Goal: Use online tool/utility: Utilize a website feature to perform a specific function

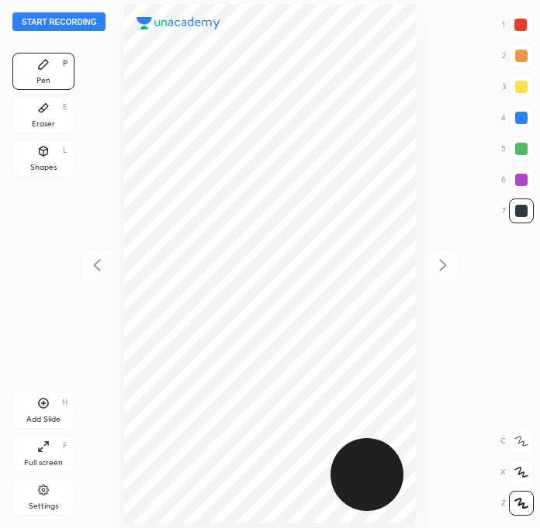
scroll to position [528, 292]
click at [71, 24] on button "Start recording" at bounding box center [58, 21] width 93 height 19
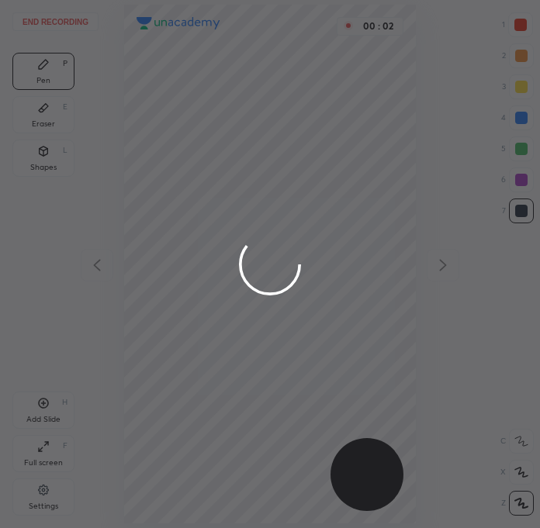
click at [518, 26] on div at bounding box center [270, 264] width 540 height 528
click at [522, 24] on div at bounding box center [270, 264] width 540 height 528
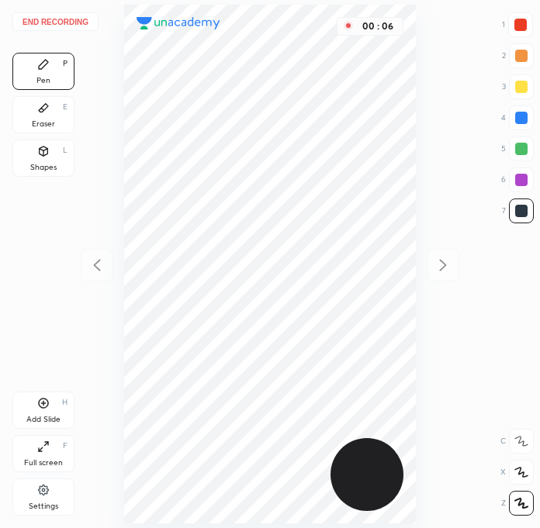
click at [518, 30] on div at bounding box center [520, 25] width 12 height 12
click at [50, 114] on div "Eraser E" at bounding box center [43, 114] width 62 height 37
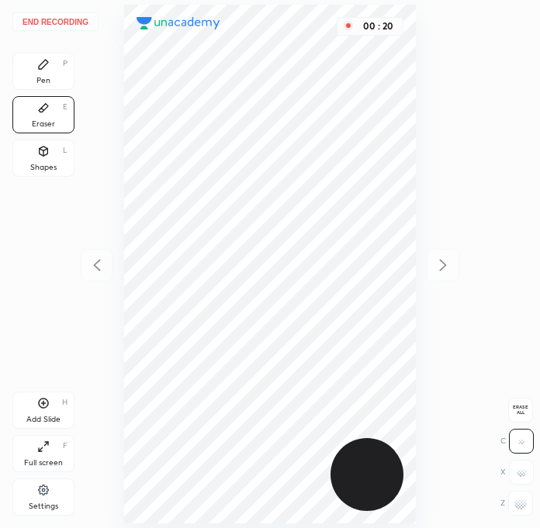
click at [524, 409] on span "Erase all" at bounding box center [520, 410] width 23 height 11
click at [46, 69] on icon at bounding box center [43, 64] width 12 height 12
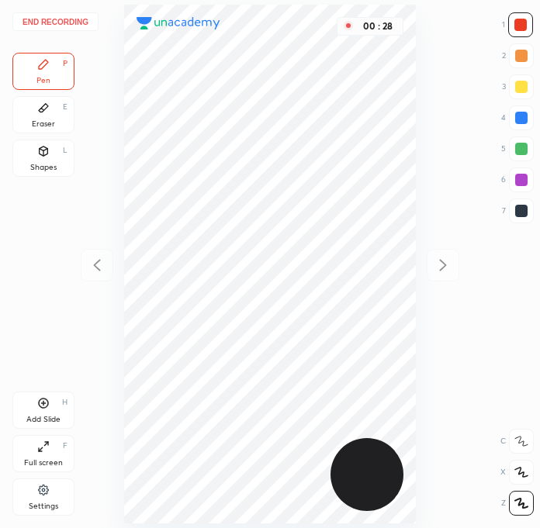
click at [530, 208] on div at bounding box center [521, 211] width 25 height 25
click at [514, 23] on div at bounding box center [520, 25] width 12 height 12
click at [522, 211] on div at bounding box center [521, 211] width 12 height 12
click at [53, 404] on div "Add Slide H" at bounding box center [43, 410] width 62 height 37
click at [525, 180] on div at bounding box center [521, 180] width 12 height 12
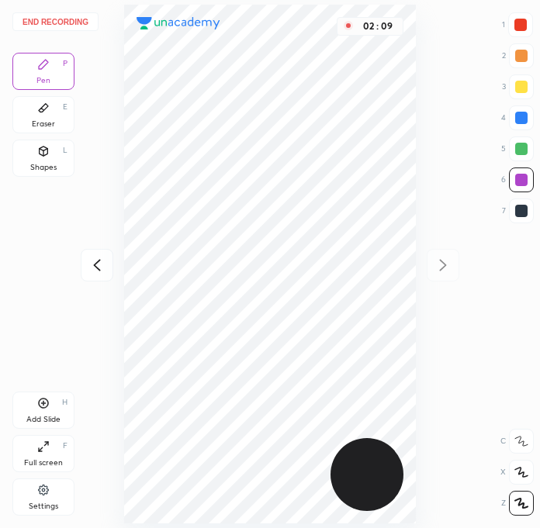
click at [522, 21] on div at bounding box center [520, 25] width 12 height 12
click at [521, 209] on div at bounding box center [521, 211] width 12 height 12
click at [529, 115] on div at bounding box center [521, 118] width 25 height 25
click at [521, 24] on div at bounding box center [520, 25] width 12 height 12
click at [514, 212] on div at bounding box center [521, 211] width 25 height 25
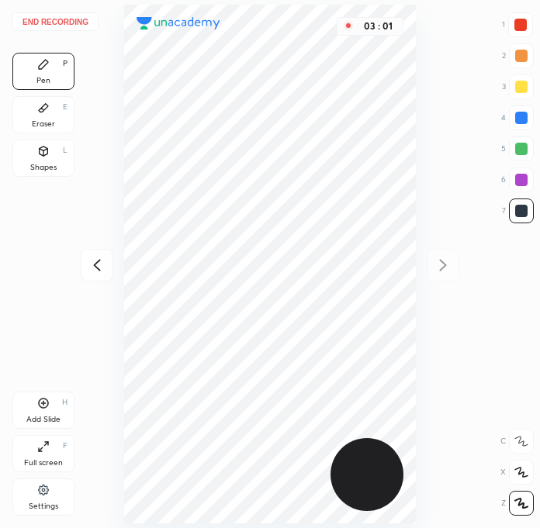
click at [524, 175] on div at bounding box center [521, 180] width 12 height 12
click at [36, 411] on div "Add Slide H" at bounding box center [43, 410] width 62 height 37
click at [519, 211] on div at bounding box center [521, 211] width 12 height 12
click at [101, 262] on icon at bounding box center [97, 265] width 19 height 19
click at [438, 268] on icon at bounding box center [443, 265] width 19 height 19
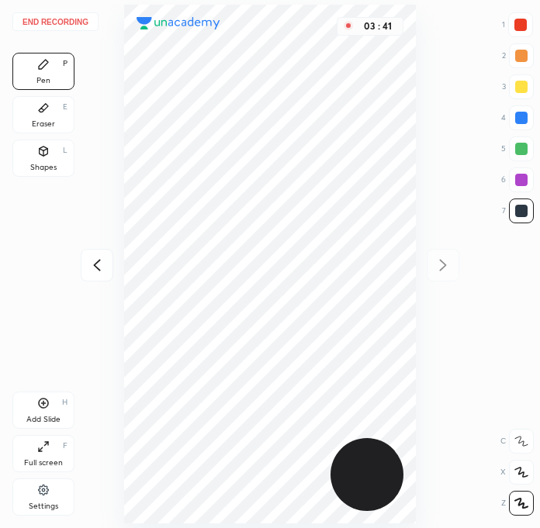
click at [533, 25] on div "1 2 3 4 5 6 7" at bounding box center [517, 120] width 33 height 217
click at [521, 28] on div at bounding box center [520, 25] width 12 height 12
click at [527, 209] on div at bounding box center [521, 211] width 12 height 12
click at [510, 178] on div at bounding box center [521, 180] width 25 height 25
click at [514, 177] on div at bounding box center [521, 180] width 25 height 25
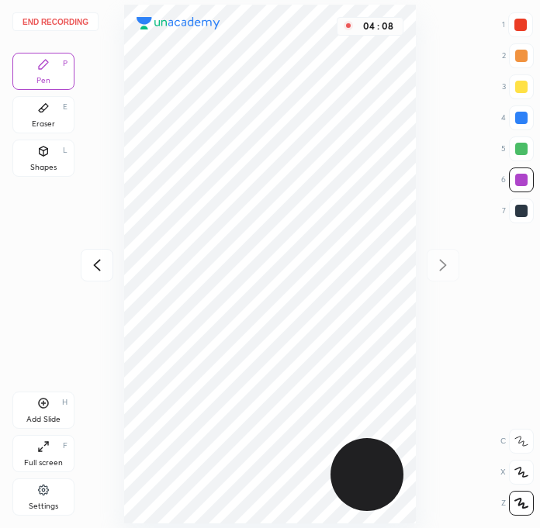
click at [527, 211] on div at bounding box center [521, 211] width 12 height 12
click at [526, 208] on div at bounding box center [521, 211] width 12 height 12
